Goal: Task Accomplishment & Management: Use online tool/utility

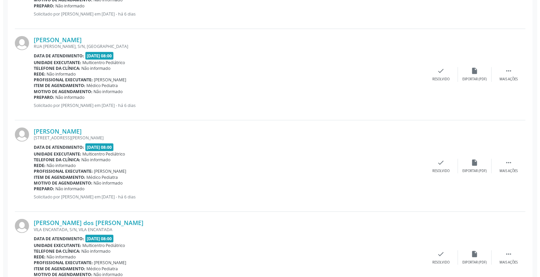
scroll to position [450, 0]
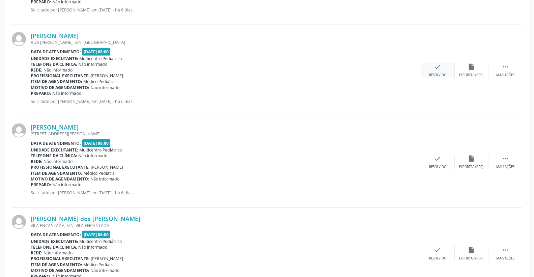
click at [435, 66] on icon "check" at bounding box center [437, 66] width 7 height 7
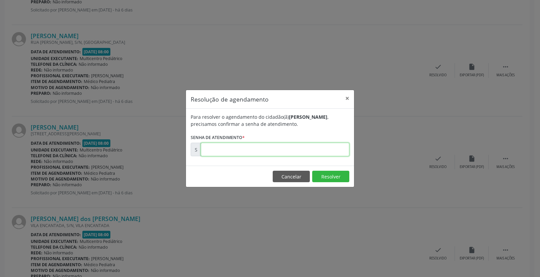
click at [324, 151] on input "text" at bounding box center [275, 149] width 148 height 13
type input "00178067"
click at [325, 173] on button "Resolver" at bounding box center [330, 176] width 37 height 11
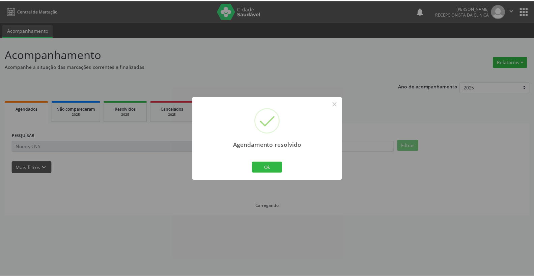
scroll to position [0, 0]
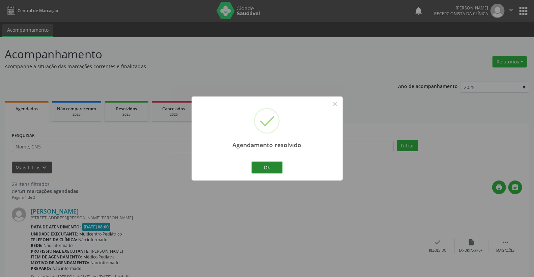
click at [275, 166] on button "Ok" at bounding box center [267, 167] width 30 height 11
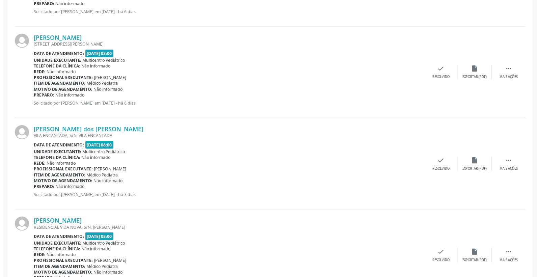
scroll to position [450, 0]
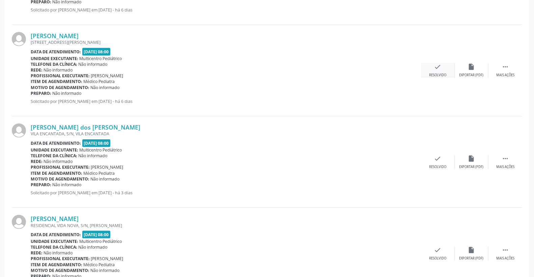
click at [445, 68] on div "check Resolvido" at bounding box center [438, 70] width 34 height 15
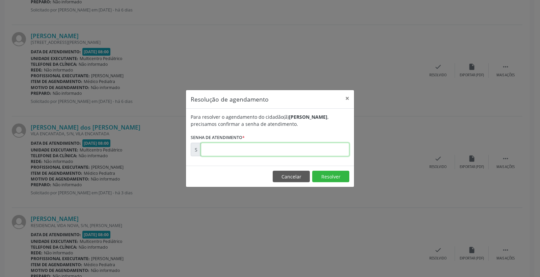
click at [338, 146] on input "text" at bounding box center [275, 149] width 148 height 13
type input "00178132"
click at [334, 176] on button "Resolver" at bounding box center [330, 176] width 37 height 11
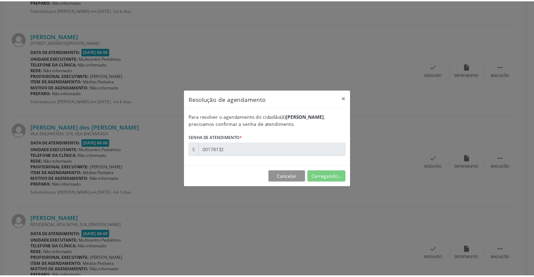
scroll to position [0, 0]
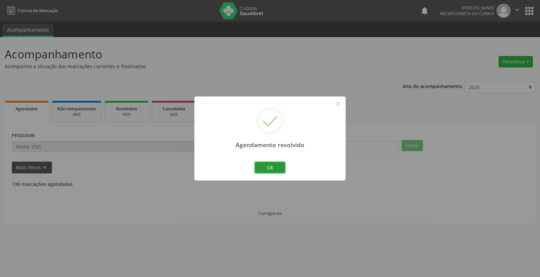
click at [274, 171] on button "Ok" at bounding box center [270, 167] width 30 height 11
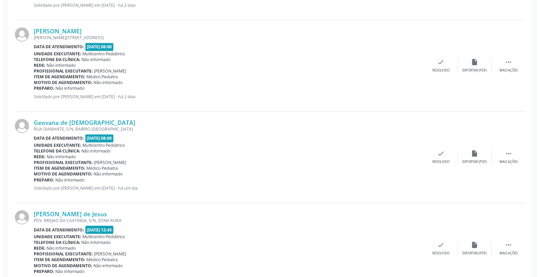
scroll to position [1199, 0]
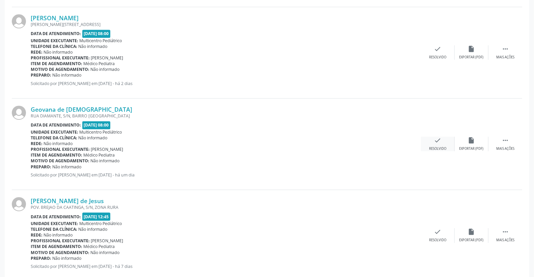
click at [438, 142] on icon "check" at bounding box center [437, 140] width 7 height 7
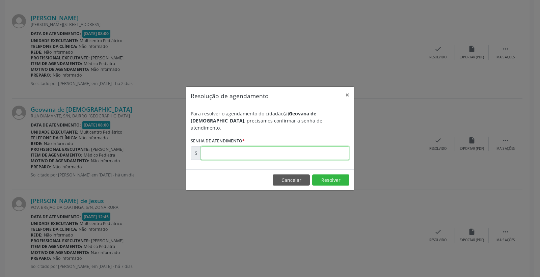
click at [305, 154] on input "text" at bounding box center [275, 152] width 148 height 13
type input "00178771"
click at [324, 181] on button "Resolver" at bounding box center [330, 179] width 37 height 11
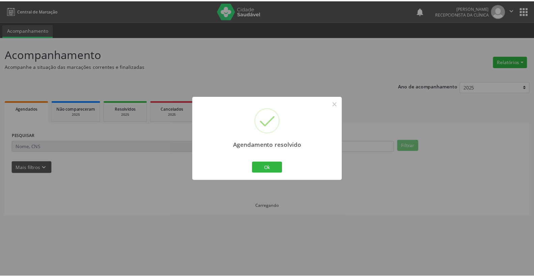
scroll to position [0, 0]
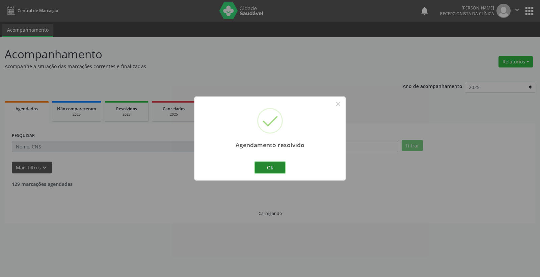
click at [271, 163] on button "Ok" at bounding box center [270, 167] width 30 height 11
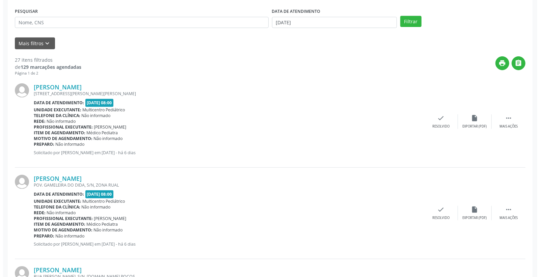
scroll to position [150, 0]
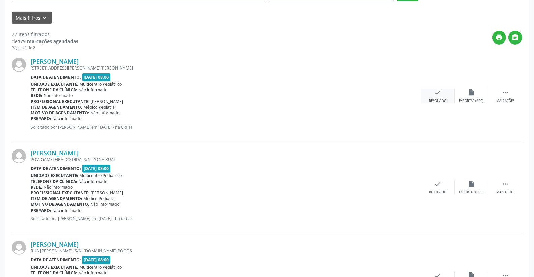
click at [439, 90] on icon "check" at bounding box center [437, 92] width 7 height 7
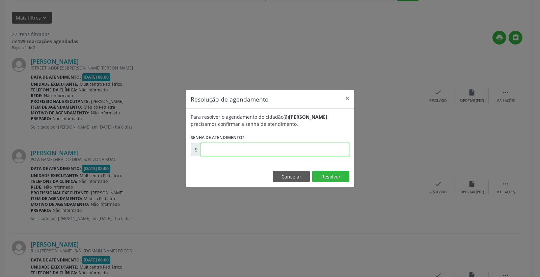
click at [326, 155] on input "text" at bounding box center [275, 149] width 148 height 13
type input "00178005"
click at [341, 174] on button "Resolver" at bounding box center [330, 176] width 37 height 11
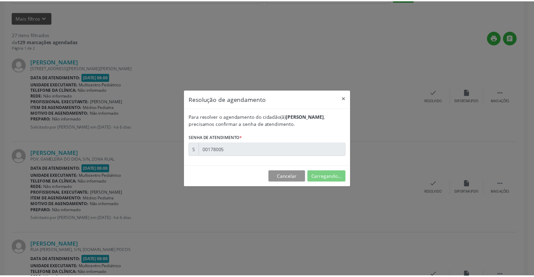
scroll to position [0, 0]
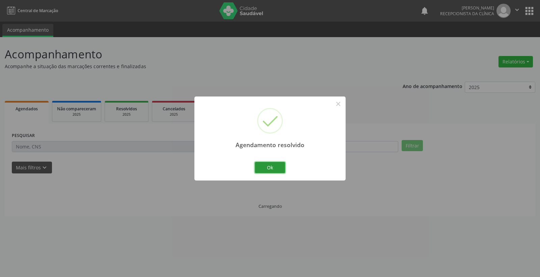
click at [282, 166] on button "Ok" at bounding box center [270, 167] width 30 height 11
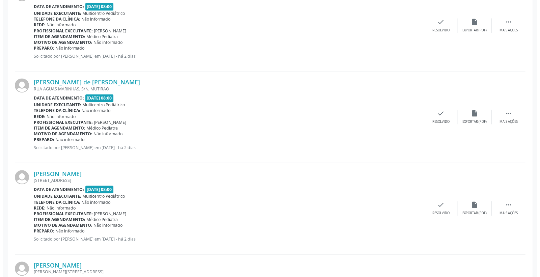
scroll to position [937, 0]
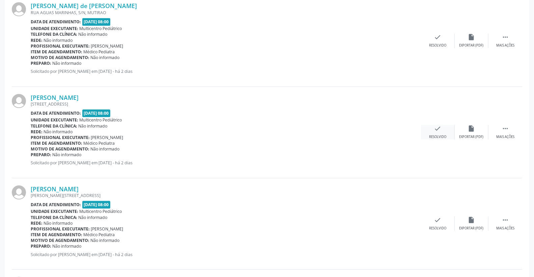
click at [442, 125] on div "check Resolvido" at bounding box center [438, 132] width 34 height 15
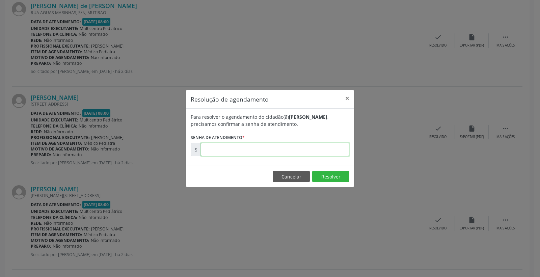
click at [316, 145] on input "text" at bounding box center [275, 149] width 148 height 13
type input "00178418"
click at [323, 172] on button "Resolver" at bounding box center [330, 176] width 37 height 11
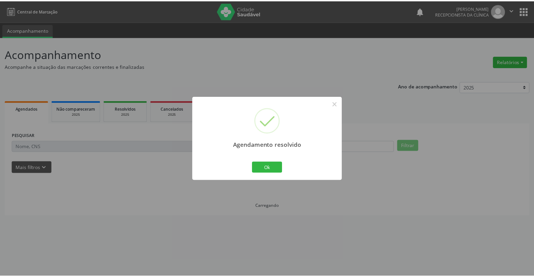
scroll to position [0, 0]
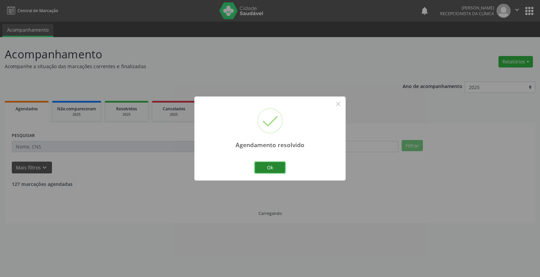
click at [282, 166] on button "Ok" at bounding box center [270, 167] width 30 height 11
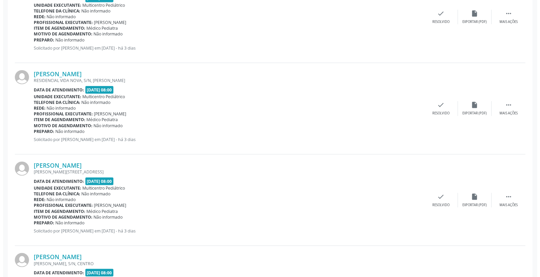
scroll to position [412, 0]
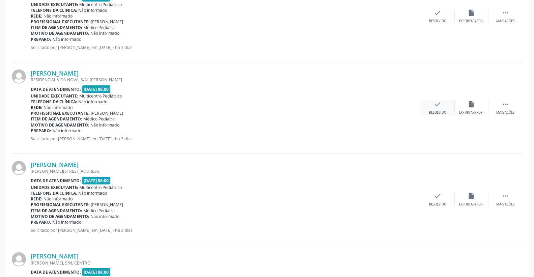
click at [441, 104] on div "check Resolvido" at bounding box center [438, 108] width 34 height 15
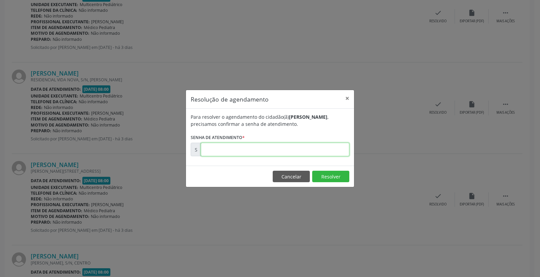
click at [330, 155] on input "text" at bounding box center [275, 149] width 148 height 13
type input "00178193"
click at [335, 174] on button "Resolver" at bounding box center [330, 176] width 37 height 11
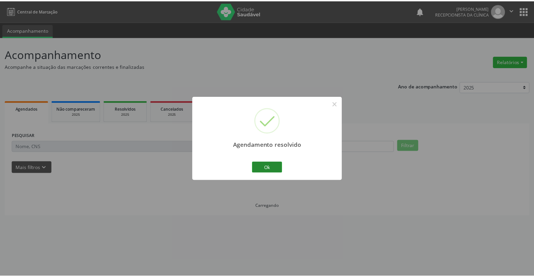
scroll to position [0, 0]
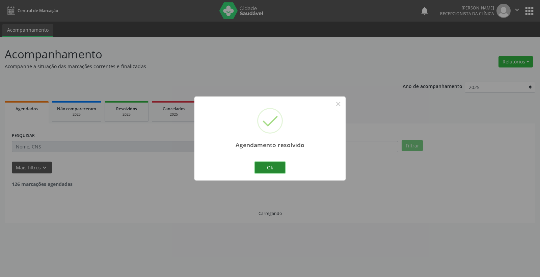
click at [274, 169] on button "Ok" at bounding box center [270, 167] width 30 height 11
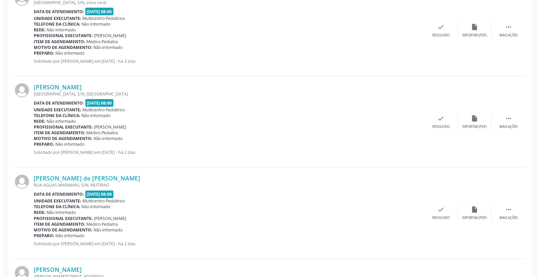
scroll to position [675, 0]
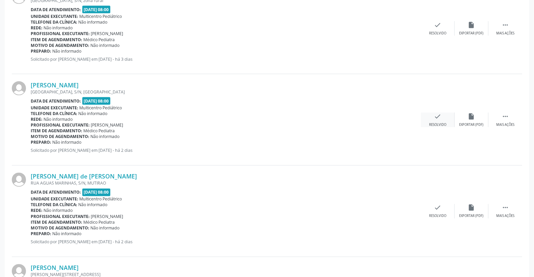
click at [443, 117] on div "check Resolvido" at bounding box center [438, 120] width 34 height 15
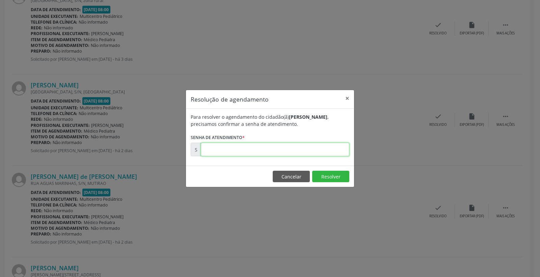
click at [324, 151] on input "text" at bounding box center [275, 149] width 148 height 13
type input "00178404"
click at [324, 179] on button "Resolver" at bounding box center [330, 176] width 37 height 11
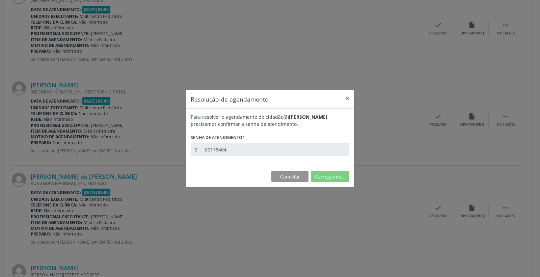
click at [268, 166] on footer "Cancelar Carregando..." at bounding box center [270, 176] width 168 height 21
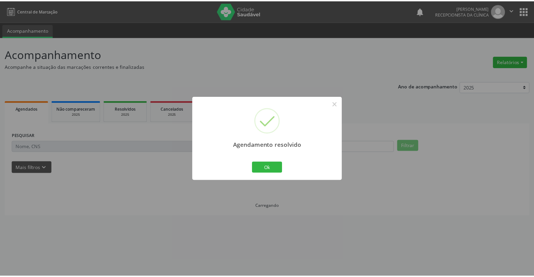
scroll to position [0, 0]
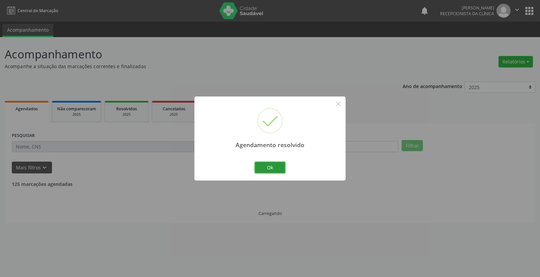
click at [268, 166] on button "Ok" at bounding box center [270, 167] width 30 height 11
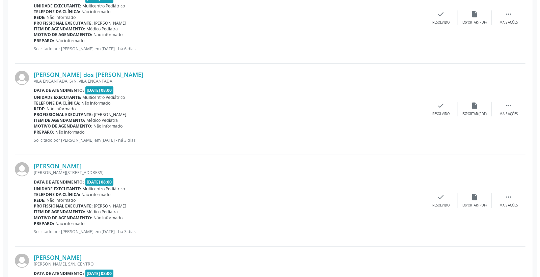
scroll to position [412, 0]
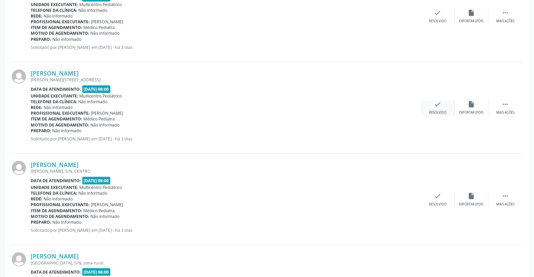
click at [442, 105] on div "check Resolvido" at bounding box center [438, 108] width 34 height 15
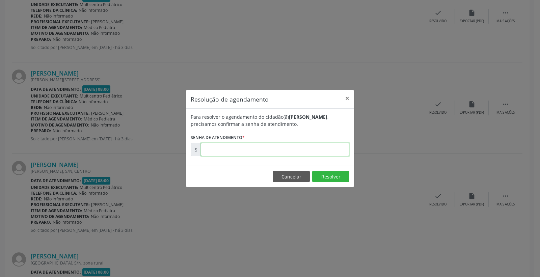
click at [319, 153] on input "text" at bounding box center [275, 149] width 148 height 13
type input "00178209"
click at [325, 176] on button "Resolver" at bounding box center [330, 176] width 37 height 11
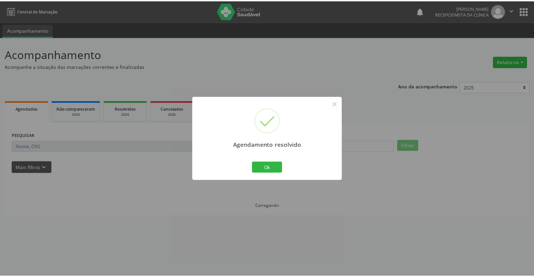
scroll to position [0, 0]
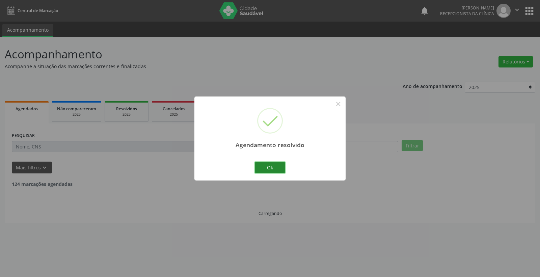
click at [264, 169] on button "Ok" at bounding box center [270, 167] width 30 height 11
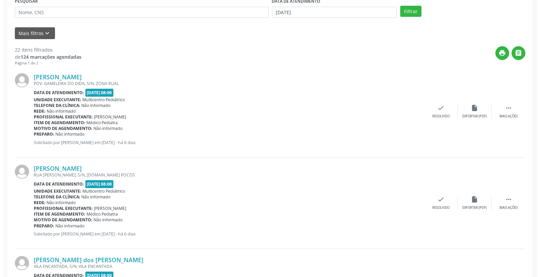
scroll to position [150, 0]
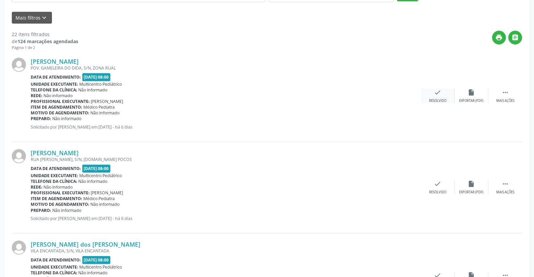
click at [441, 90] on div "check Resolvido" at bounding box center [438, 96] width 34 height 15
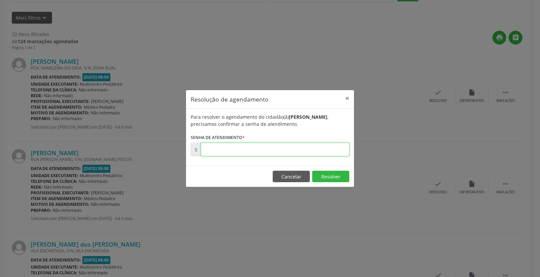
click at [321, 152] on input "text" at bounding box center [275, 149] width 148 height 13
type input "00178006"
click at [337, 176] on button "Resolver" at bounding box center [330, 176] width 37 height 11
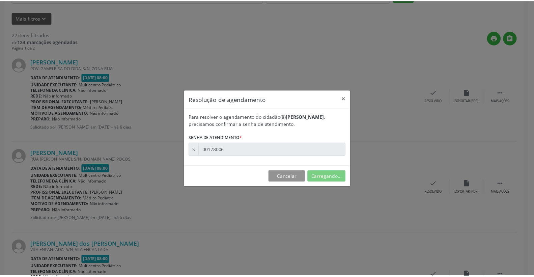
scroll to position [0, 0]
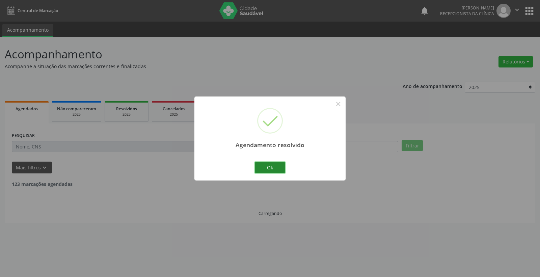
click at [277, 167] on button "Ok" at bounding box center [270, 167] width 30 height 11
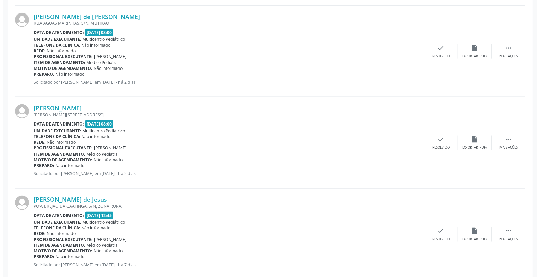
scroll to position [562, 0]
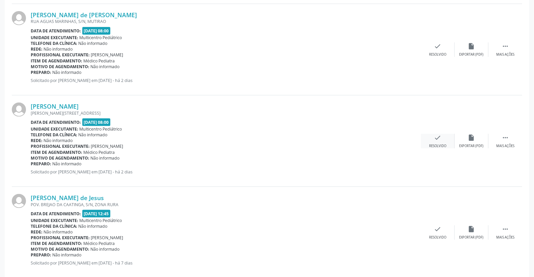
click at [437, 144] on div "Resolvido" at bounding box center [437, 146] width 17 height 5
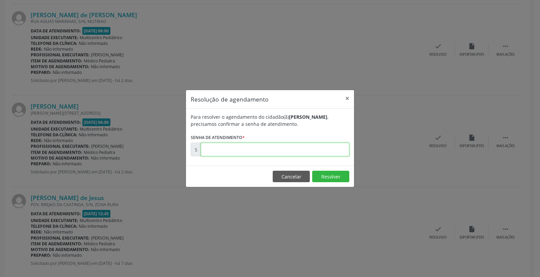
click at [309, 153] on input "text" at bounding box center [275, 149] width 148 height 13
type input "00178459"
click at [328, 183] on footer "Cancelar Resolver" at bounding box center [270, 176] width 168 height 21
click at [328, 177] on button "Resolver" at bounding box center [330, 176] width 37 height 11
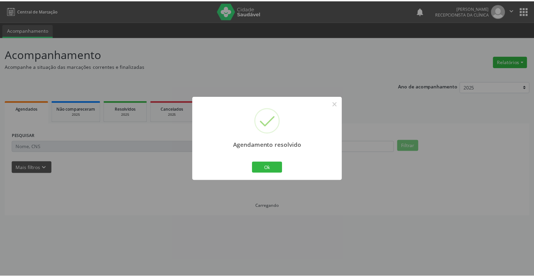
scroll to position [0, 0]
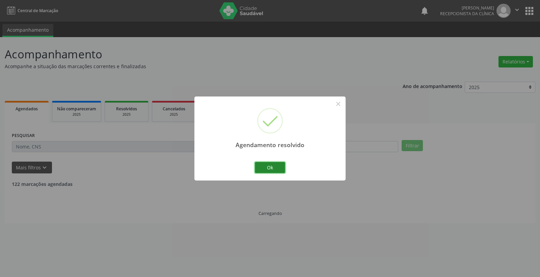
click at [279, 166] on button "Ok" at bounding box center [270, 167] width 30 height 11
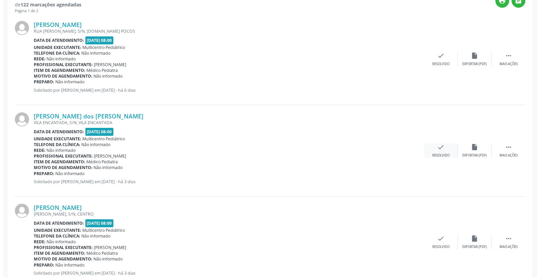
scroll to position [187, 0]
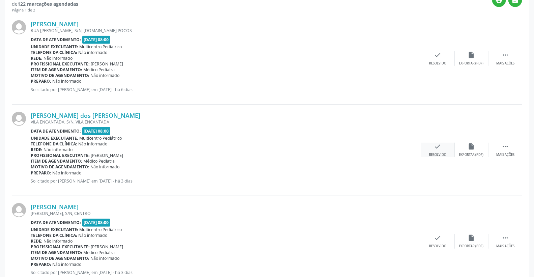
click at [442, 148] on div "check Resolvido" at bounding box center [438, 150] width 34 height 15
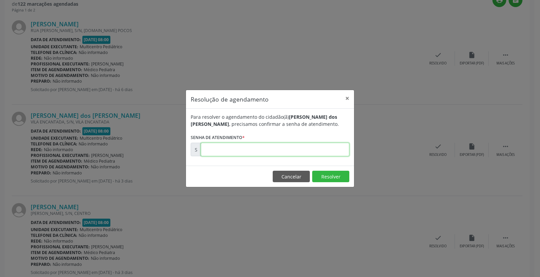
click at [312, 154] on input "text" at bounding box center [275, 149] width 148 height 13
type input "00178192"
click at [338, 180] on button "Resolver" at bounding box center [330, 176] width 37 height 11
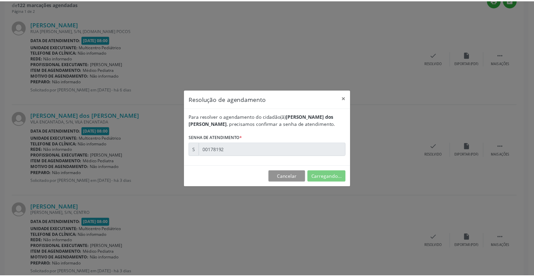
scroll to position [0, 0]
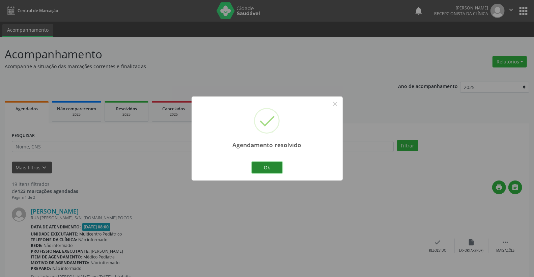
click at [270, 165] on button "Ok" at bounding box center [267, 167] width 30 height 11
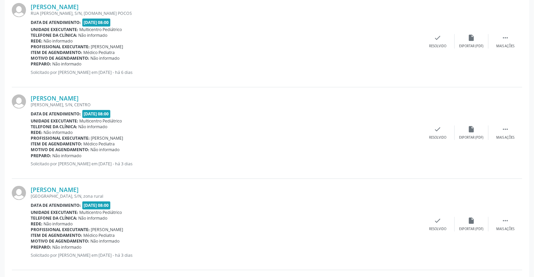
scroll to position [225, 0]
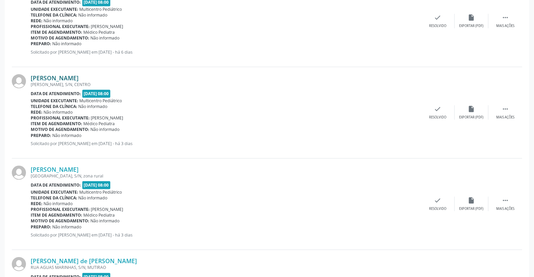
click at [79, 78] on link "[PERSON_NAME]" at bounding box center [55, 77] width 48 height 7
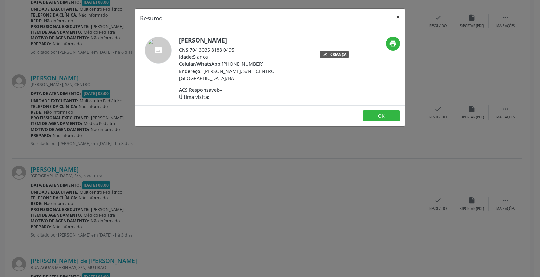
click at [396, 18] on button "×" at bounding box center [397, 17] width 13 height 17
